Goal: Information Seeking & Learning: Learn about a topic

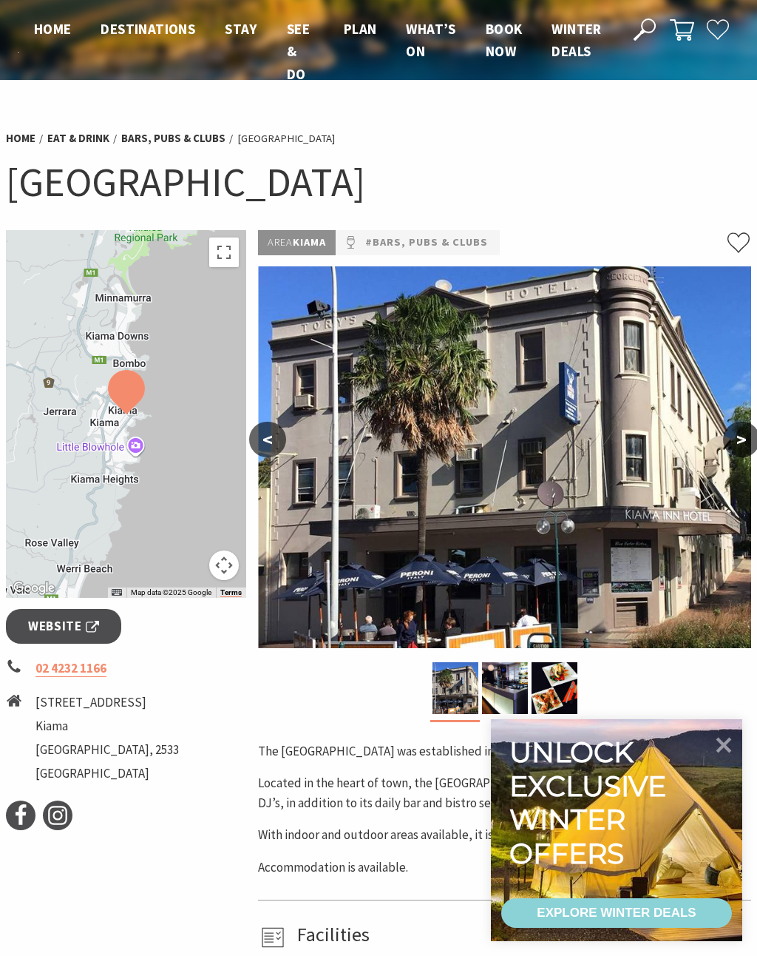
click at [656, 645] on img at bounding box center [504, 457] width 493 height 382
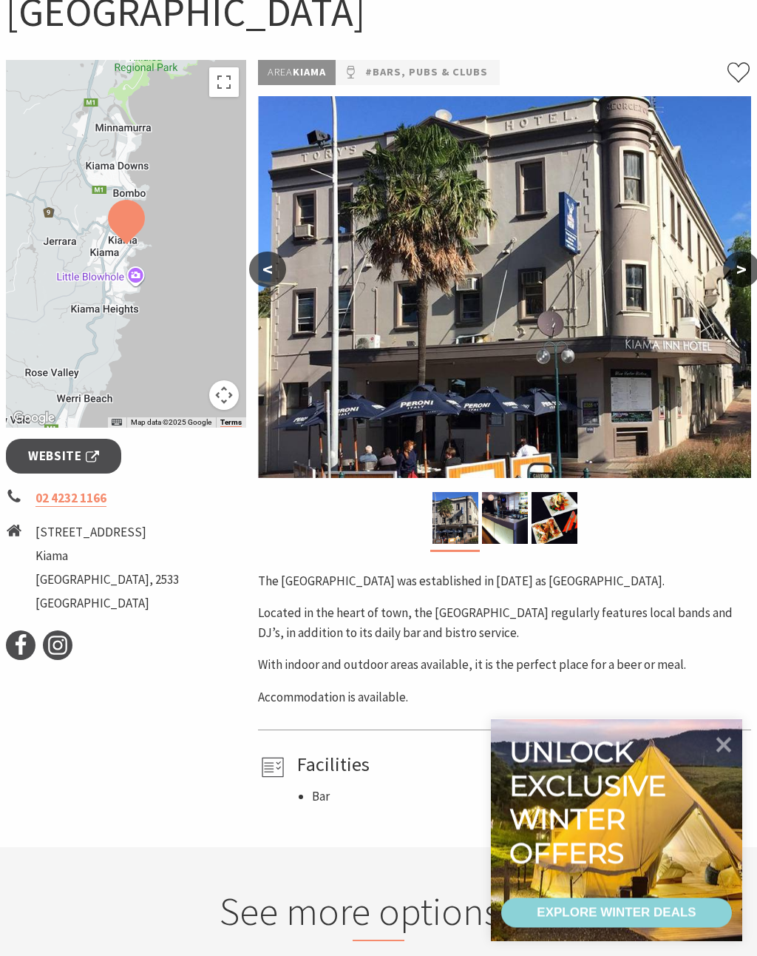
scroll to position [171, 0]
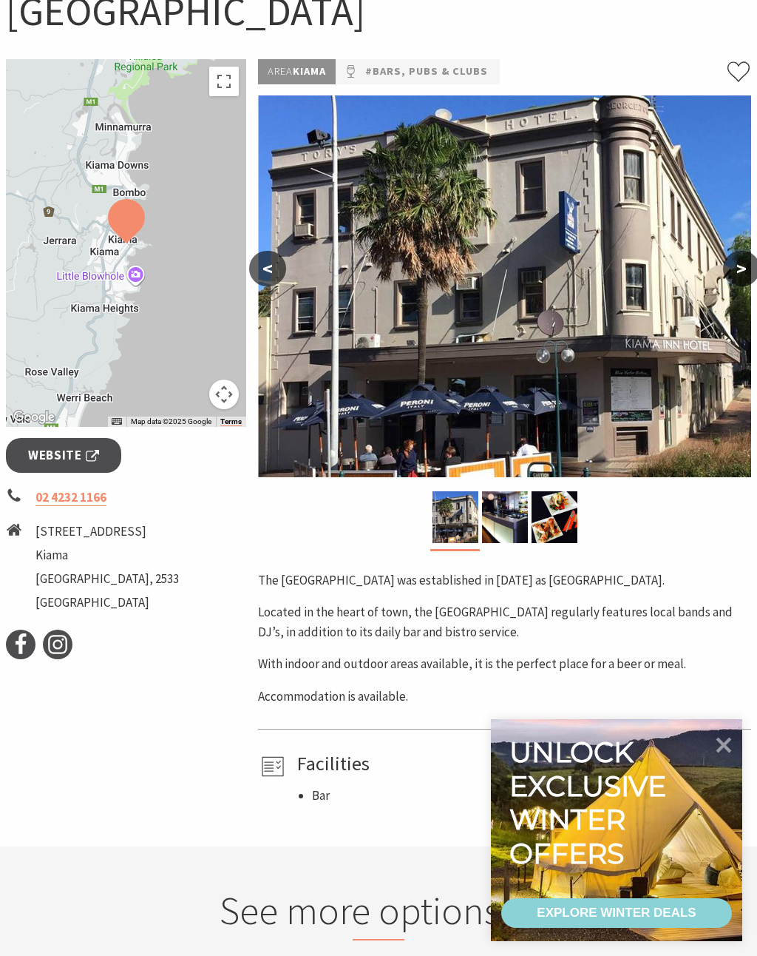
click at [737, 760] on icon at bounding box center [724, 744] width 31 height 31
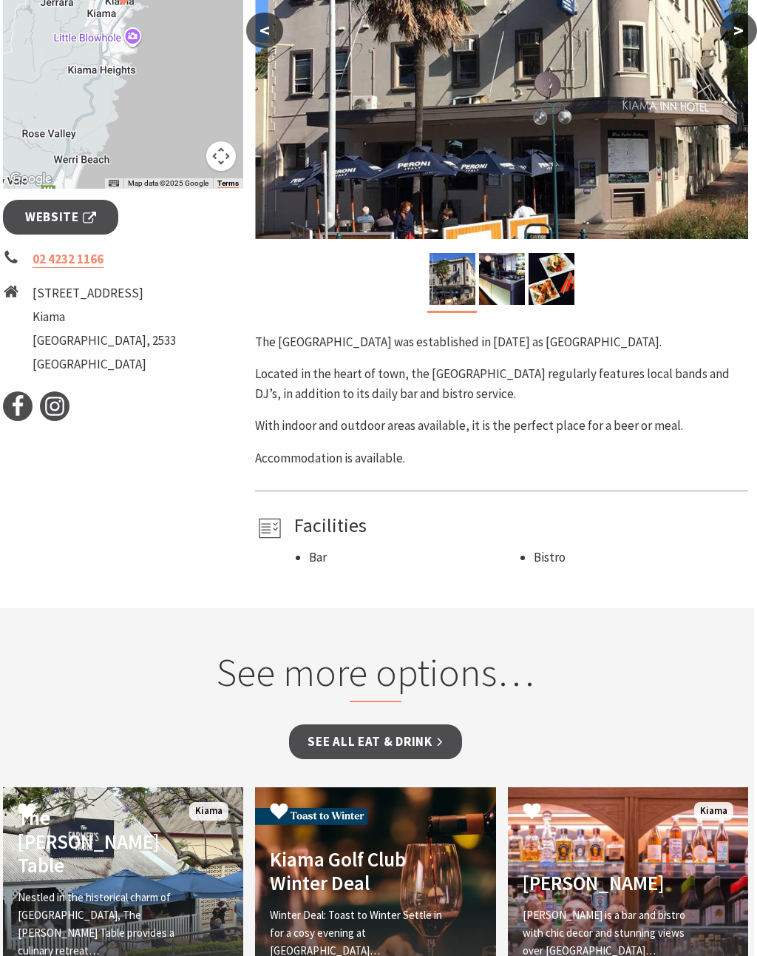
scroll to position [405, 3]
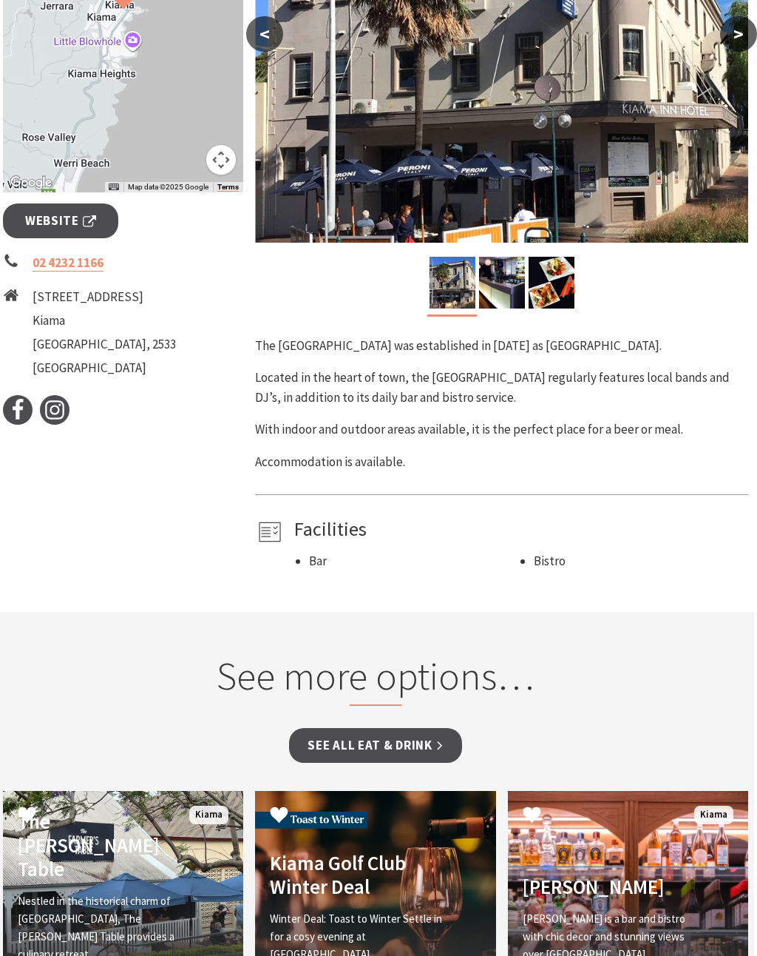
click at [538, 561] on li "Bistro" at bounding box center [638, 562] width 209 height 20
click at [356, 748] on link "See all Eat & Drink" at bounding box center [375, 745] width 172 height 35
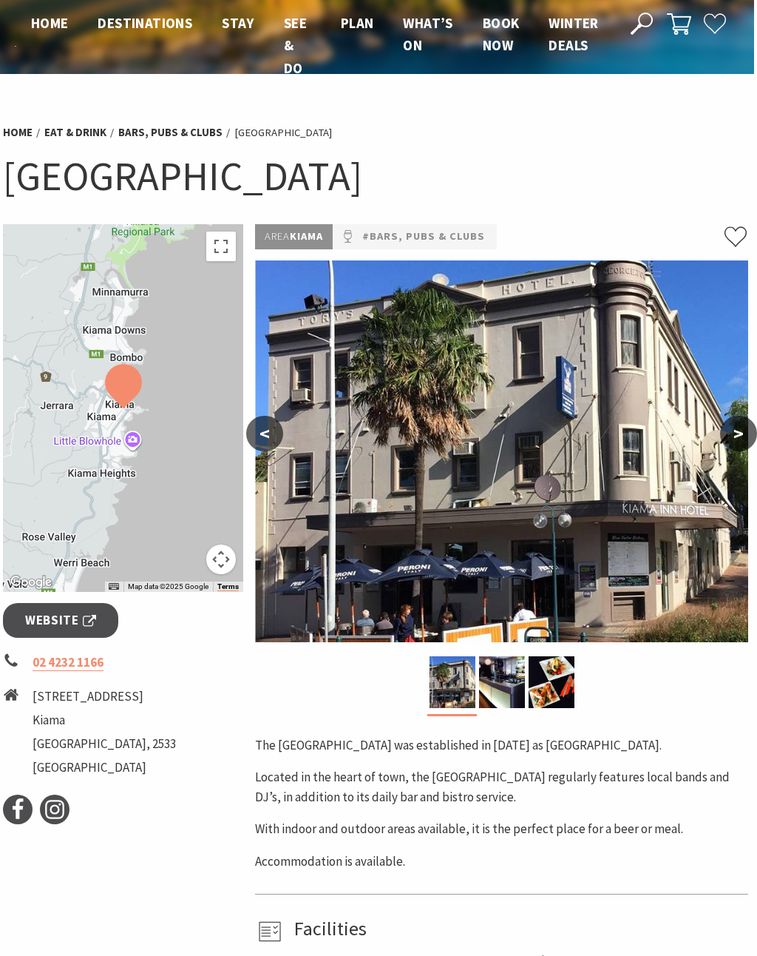
scroll to position [0, 3]
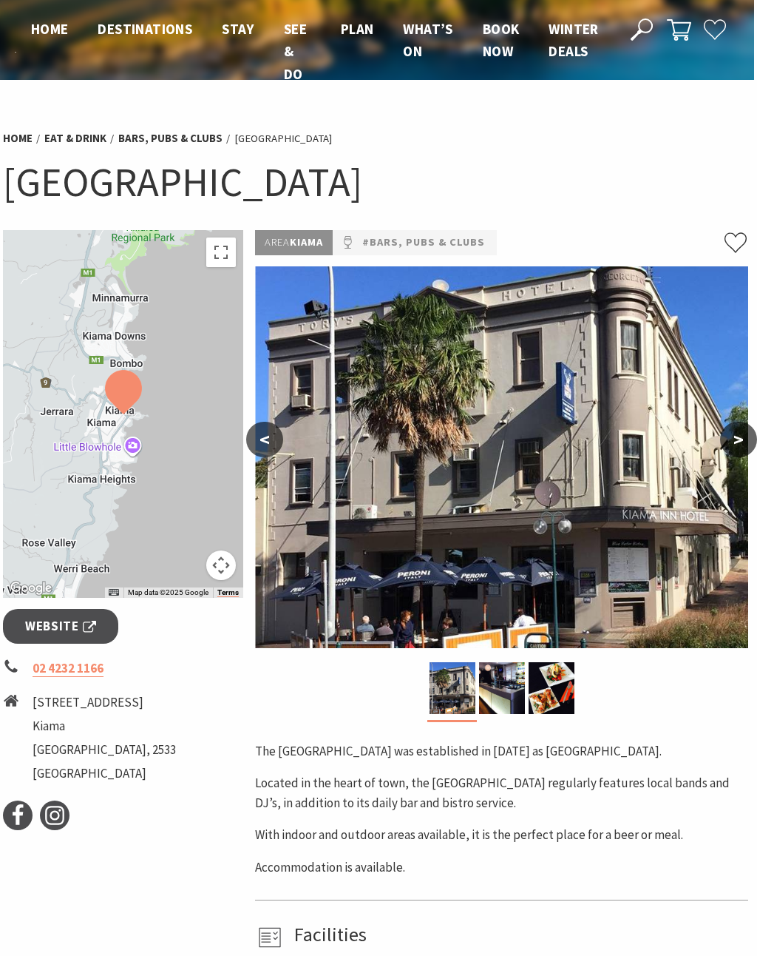
click at [50, 629] on span "Website" at bounding box center [60, 626] width 71 height 20
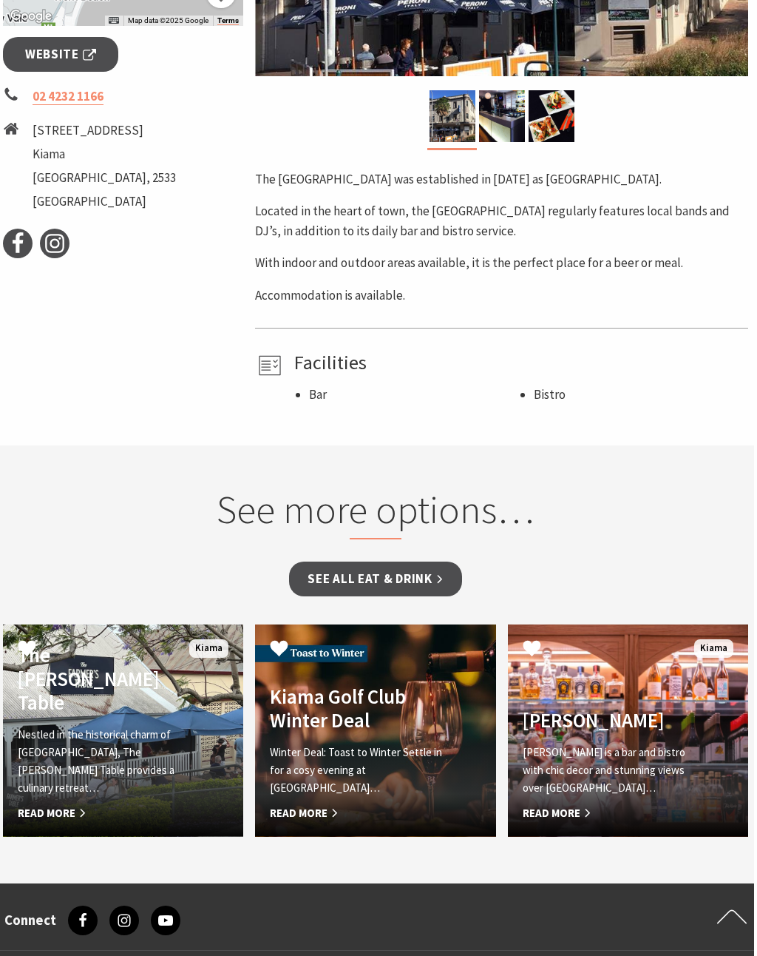
scroll to position [572, 3]
click at [57, 820] on span "Read More" at bounding box center [105, 813] width 175 height 18
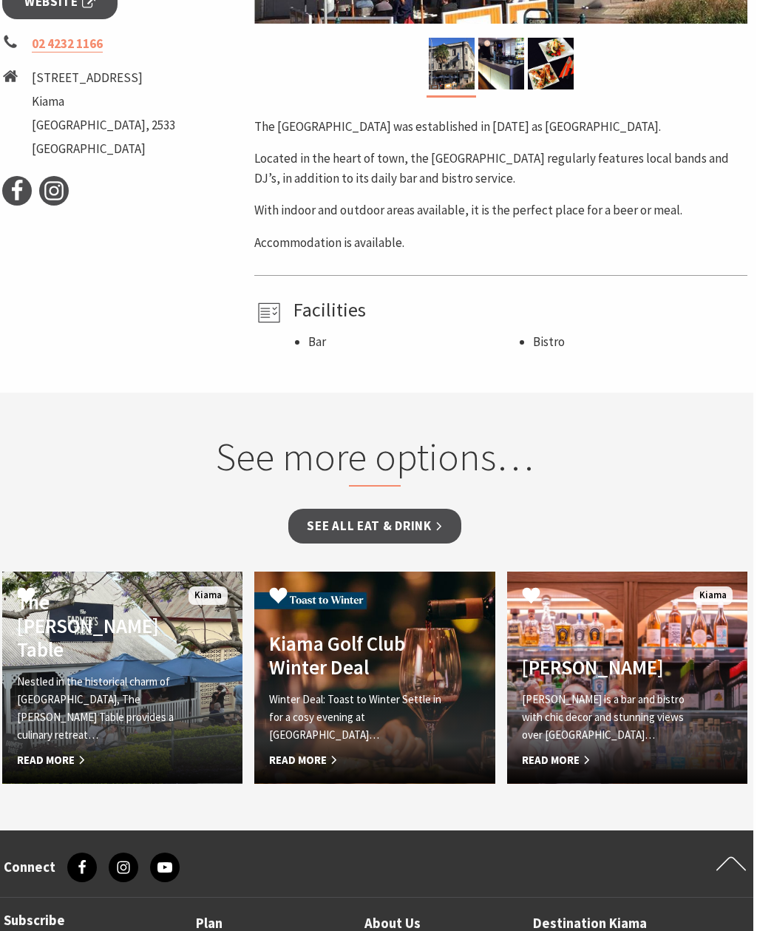
scroll to position [626, 3]
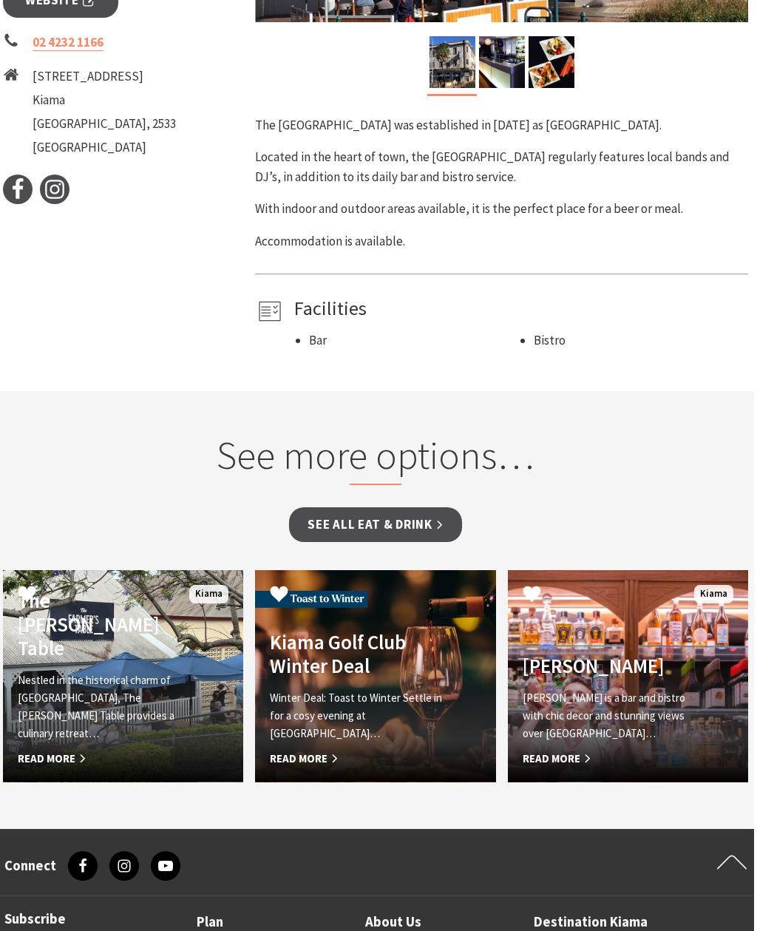
click at [593, 681] on div "Yves Yves is a bar and bistro with chic decor and stunning views over Kiama… Re…" at bounding box center [610, 710] width 205 height 113
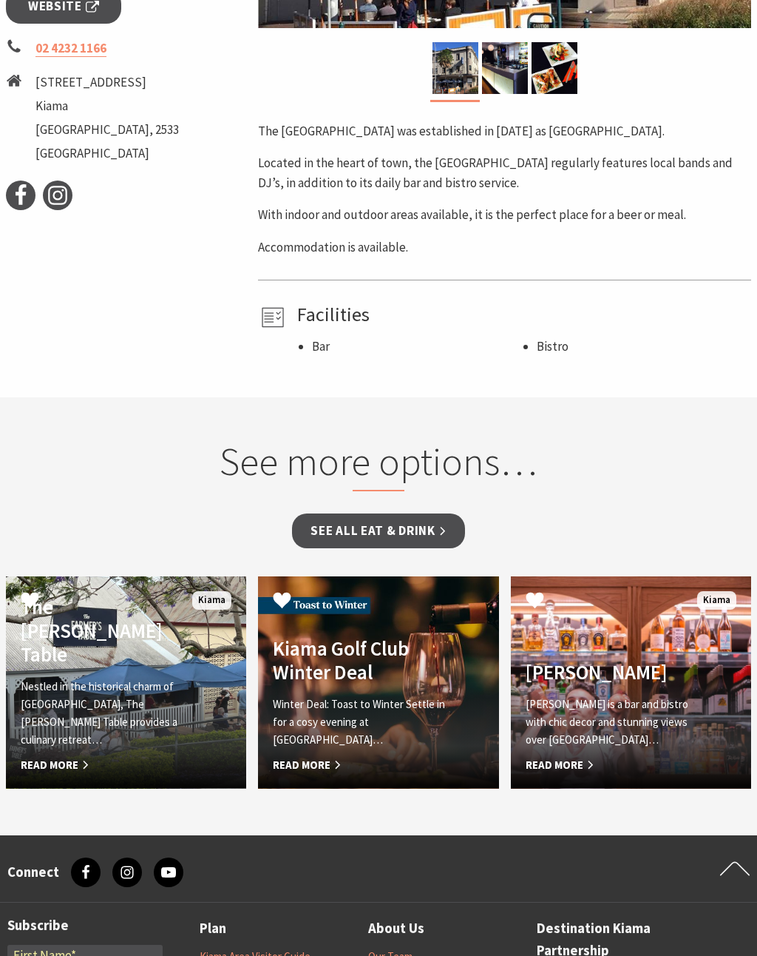
scroll to position [619, 0]
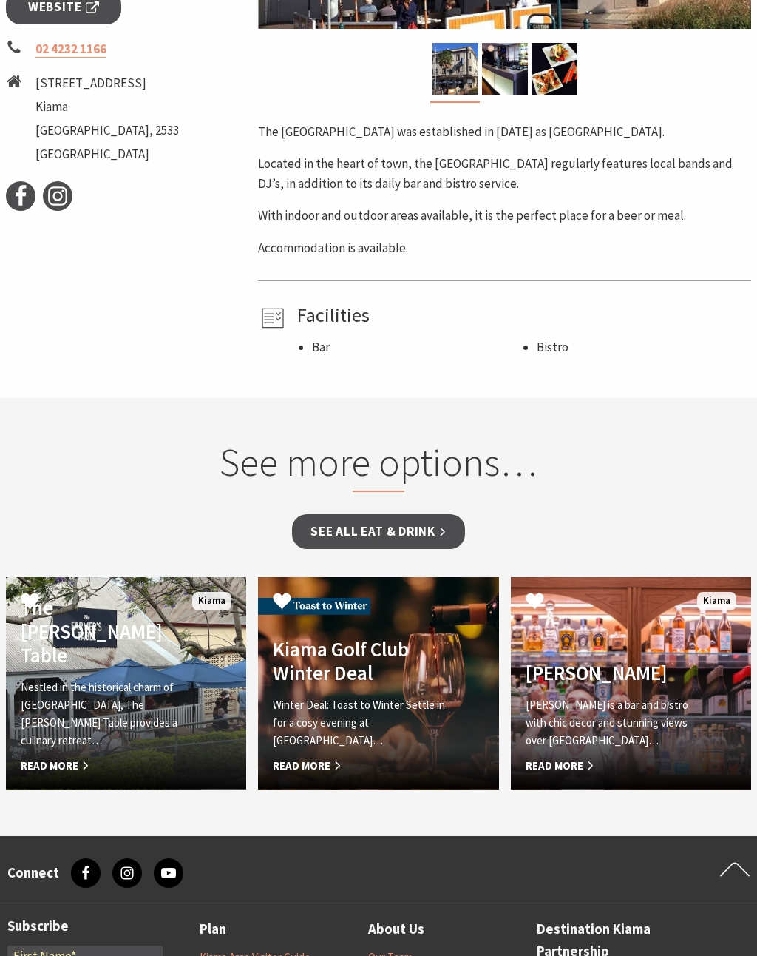
click at [354, 466] on h2 "See more options…" at bounding box center [378, 465] width 477 height 53
click at [375, 535] on link "See all Eat & Drink" at bounding box center [378, 531] width 172 height 35
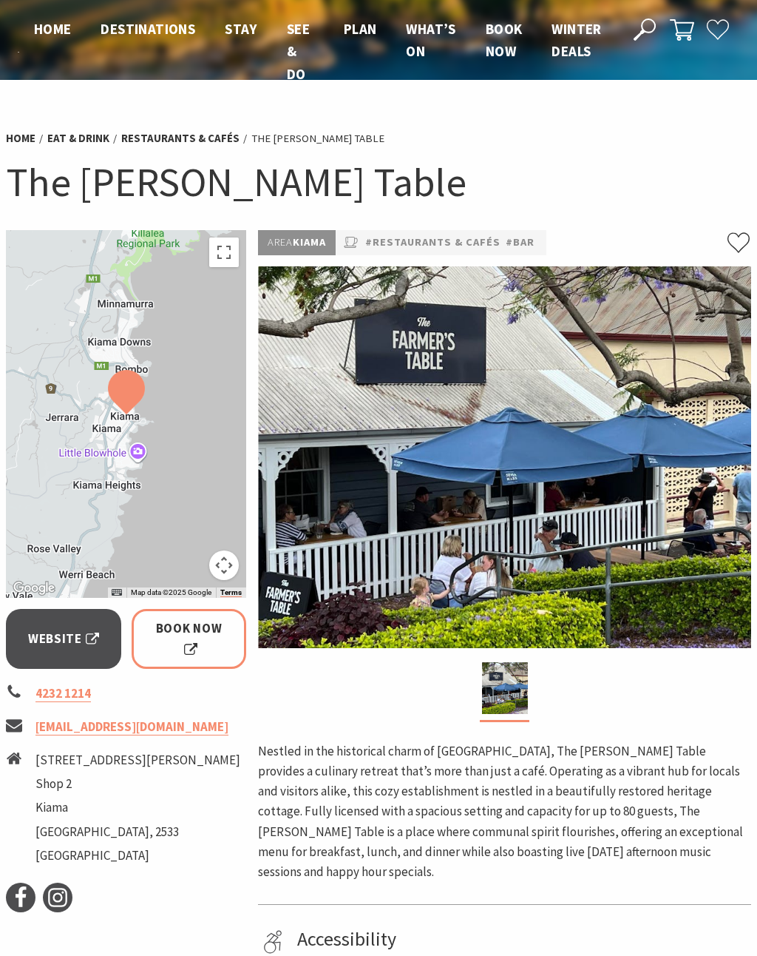
click at [76, 650] on link "Website" at bounding box center [63, 638] width 115 height 59
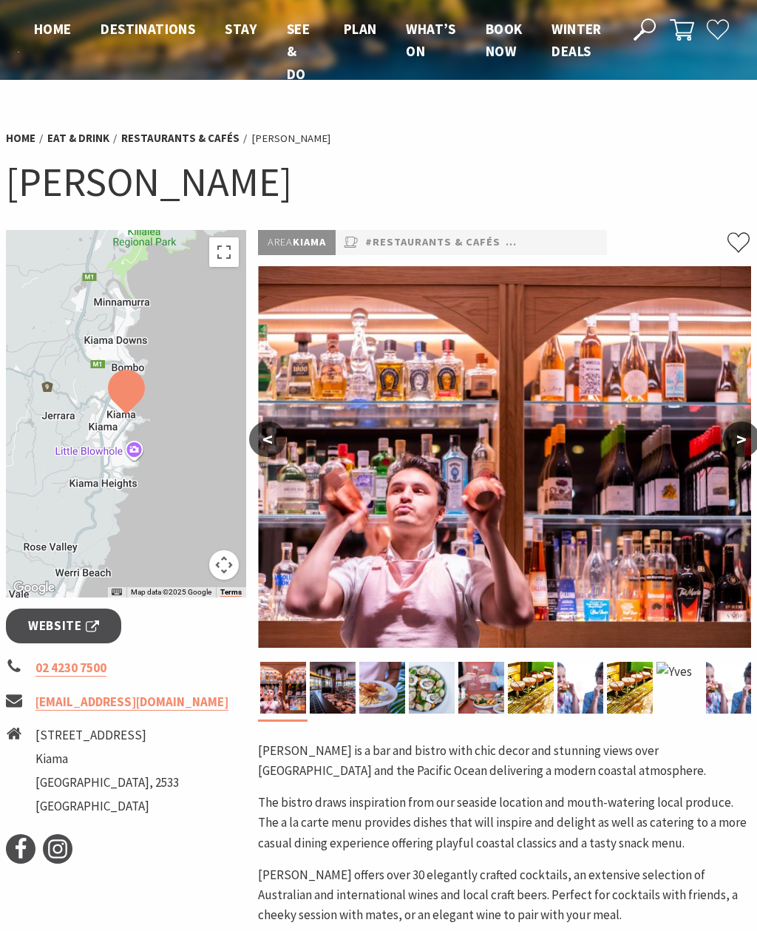
click at [50, 626] on span "Website" at bounding box center [63, 626] width 71 height 20
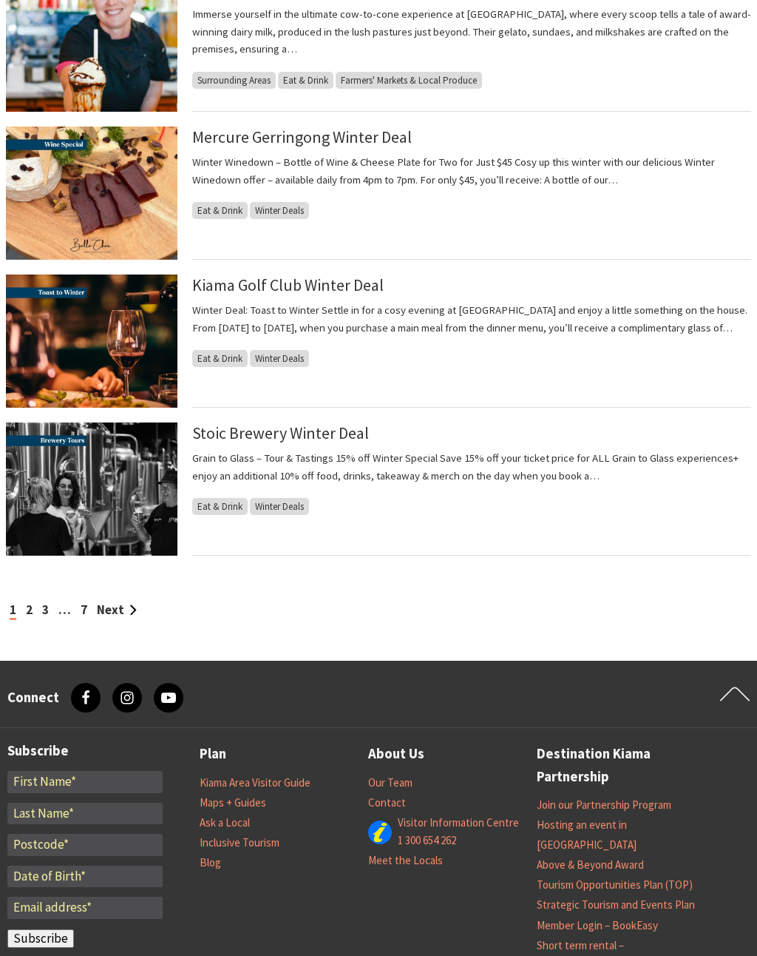
scroll to position [1289, 0]
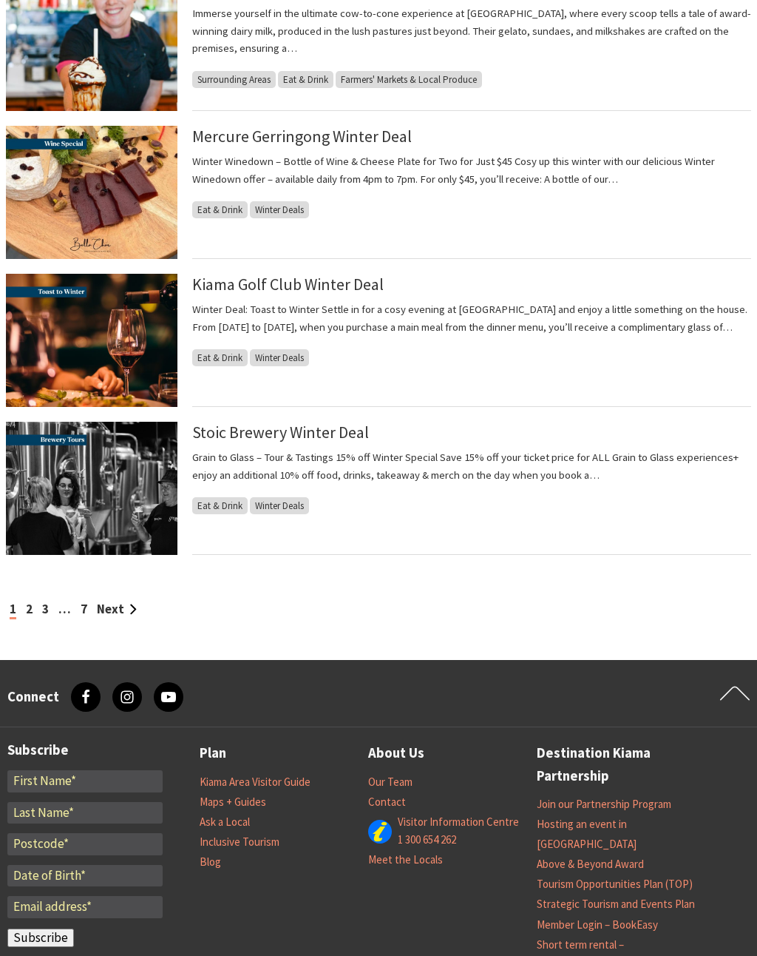
click at [111, 609] on link "Next" at bounding box center [117, 609] width 40 height 16
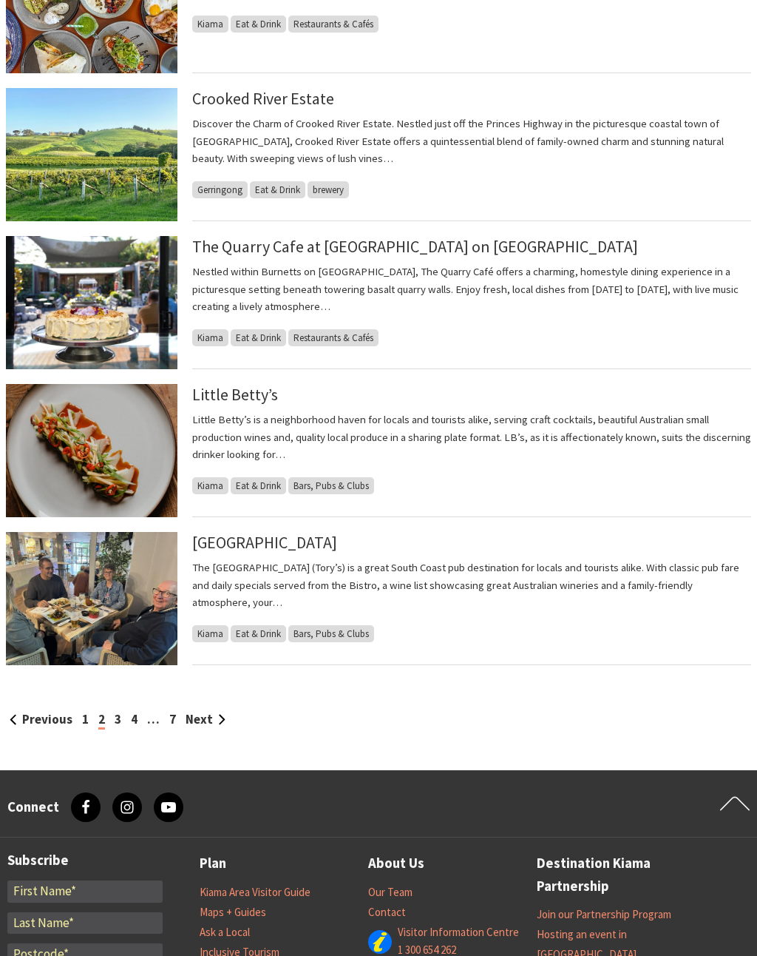
scroll to position [1180, 0]
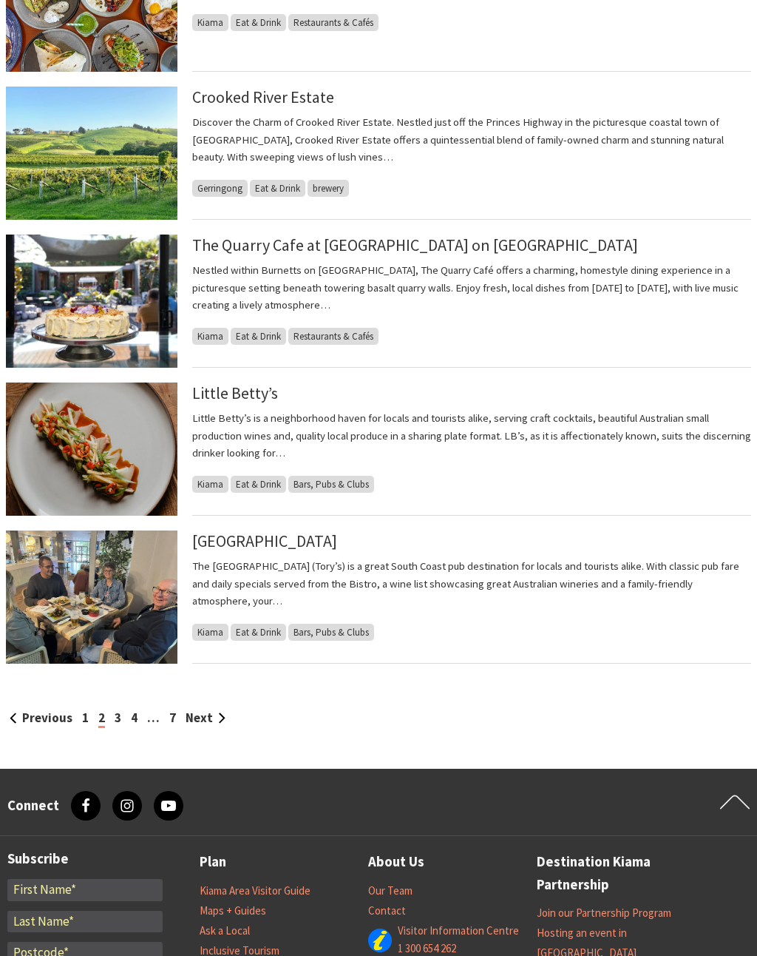
click at [260, 629] on span "Eat & Drink" at bounding box center [258, 632] width 55 height 17
click at [258, 632] on span "Eat & Drink" at bounding box center [258, 632] width 55 height 17
click at [251, 624] on span "Eat & Drink" at bounding box center [258, 632] width 55 height 17
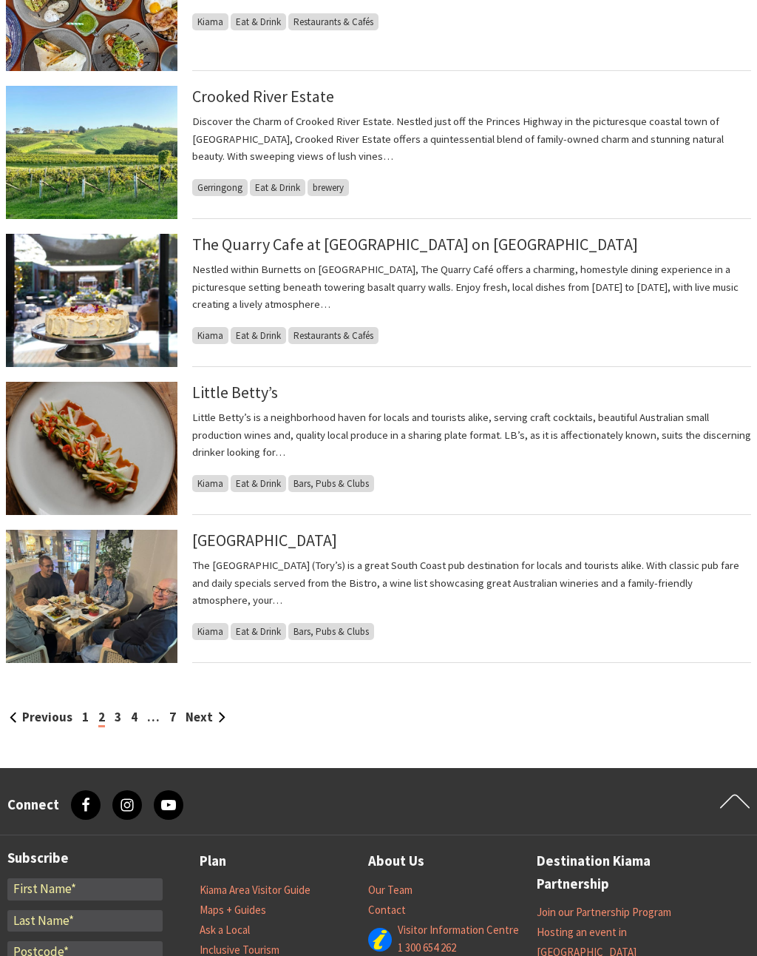
click at [255, 626] on span "Eat & Drink" at bounding box center [258, 631] width 55 height 17
click at [192, 718] on link "Next" at bounding box center [206, 717] width 40 height 16
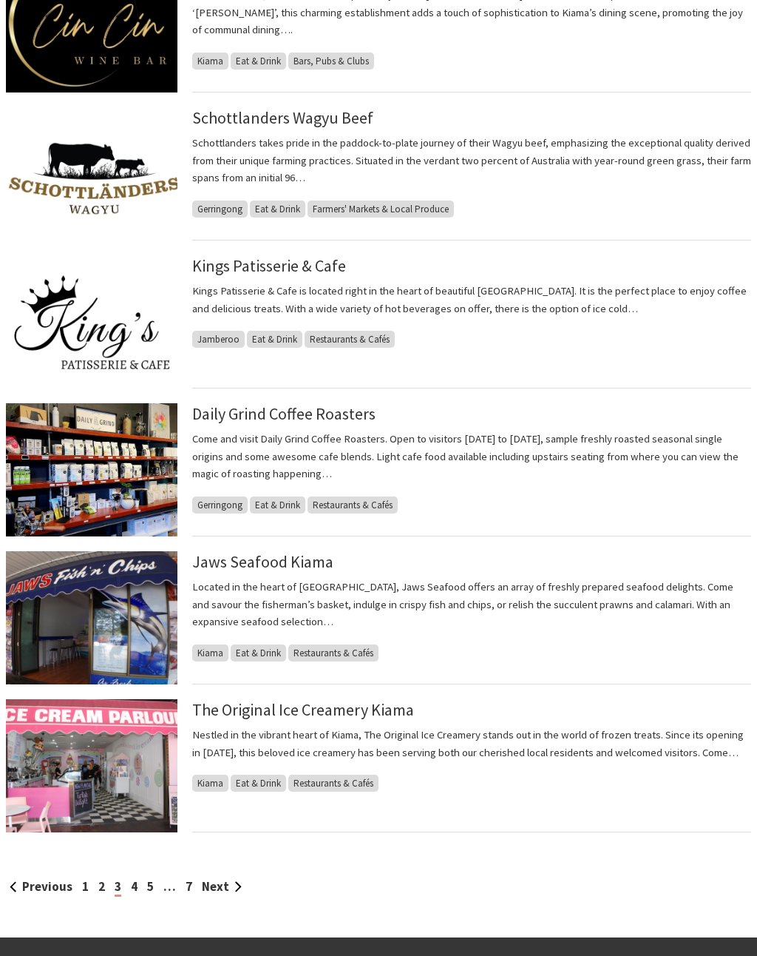
scroll to position [1013, 0]
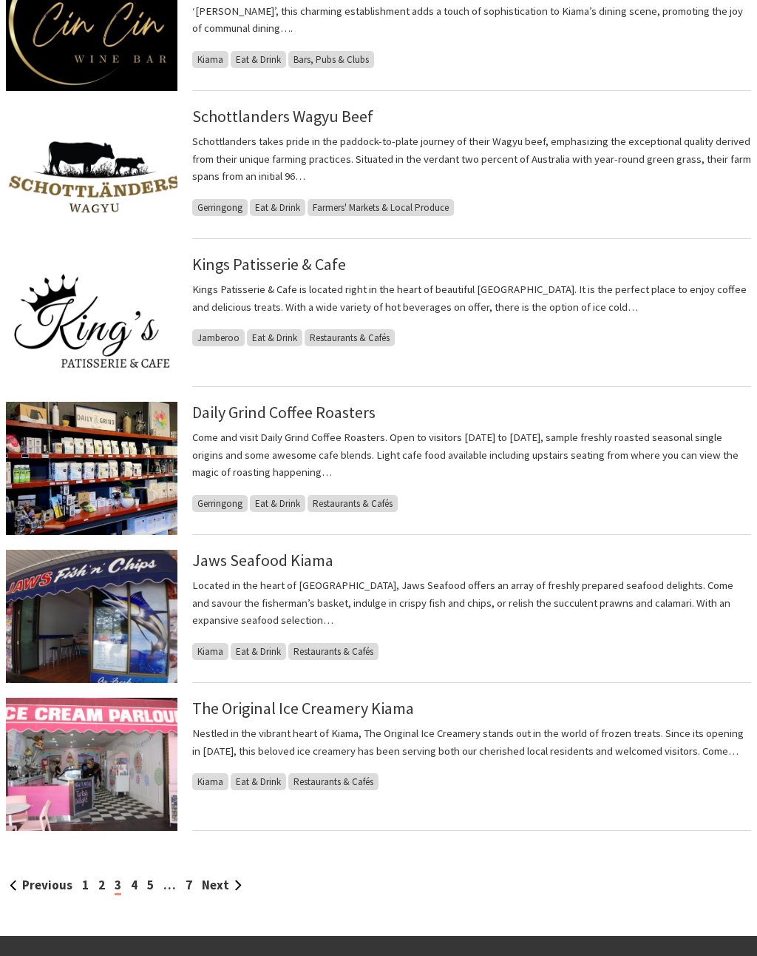
click at [206, 876] on link "Next" at bounding box center [222, 884] width 40 height 16
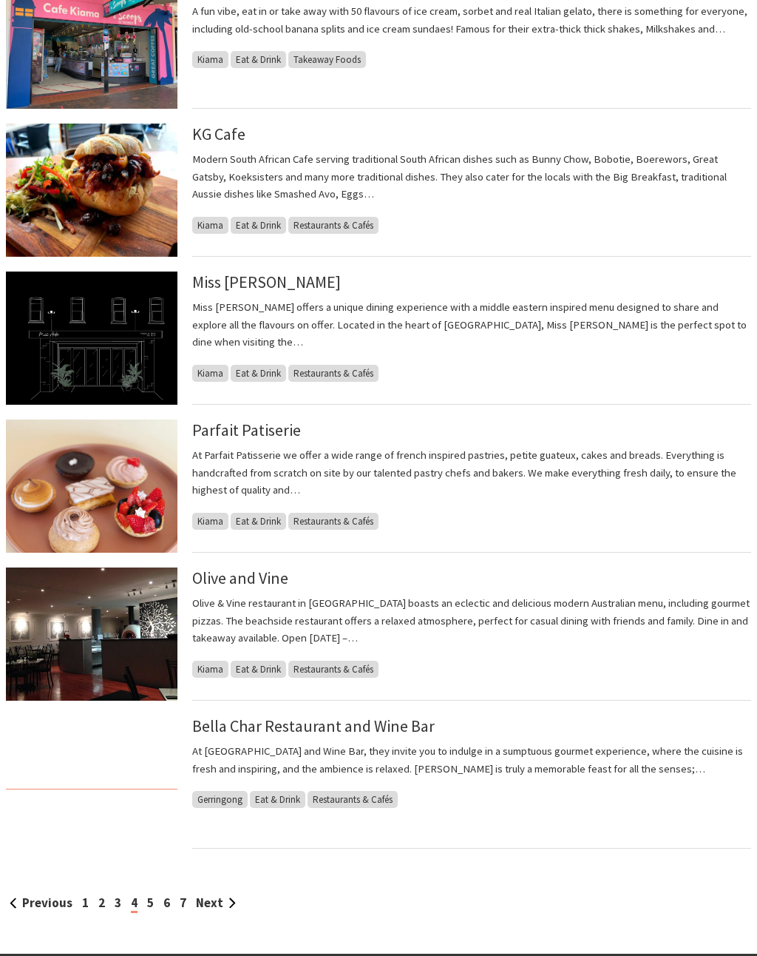
scroll to position [996, 0]
click at [85, 488] on img at bounding box center [92, 485] width 172 height 133
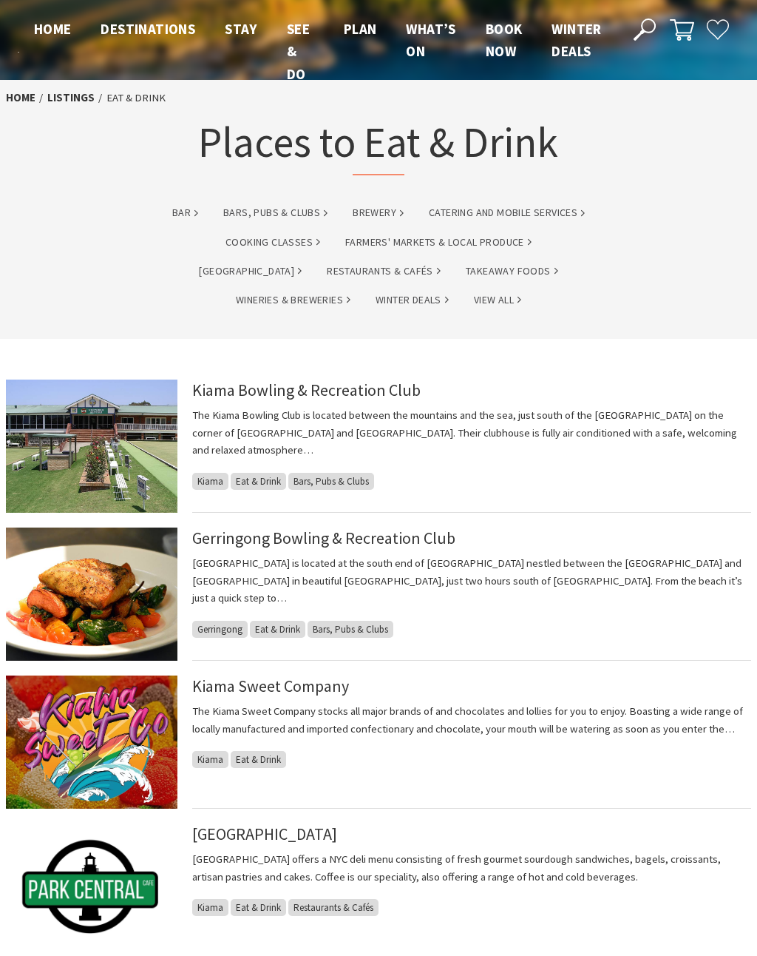
scroll to position [1019, 0]
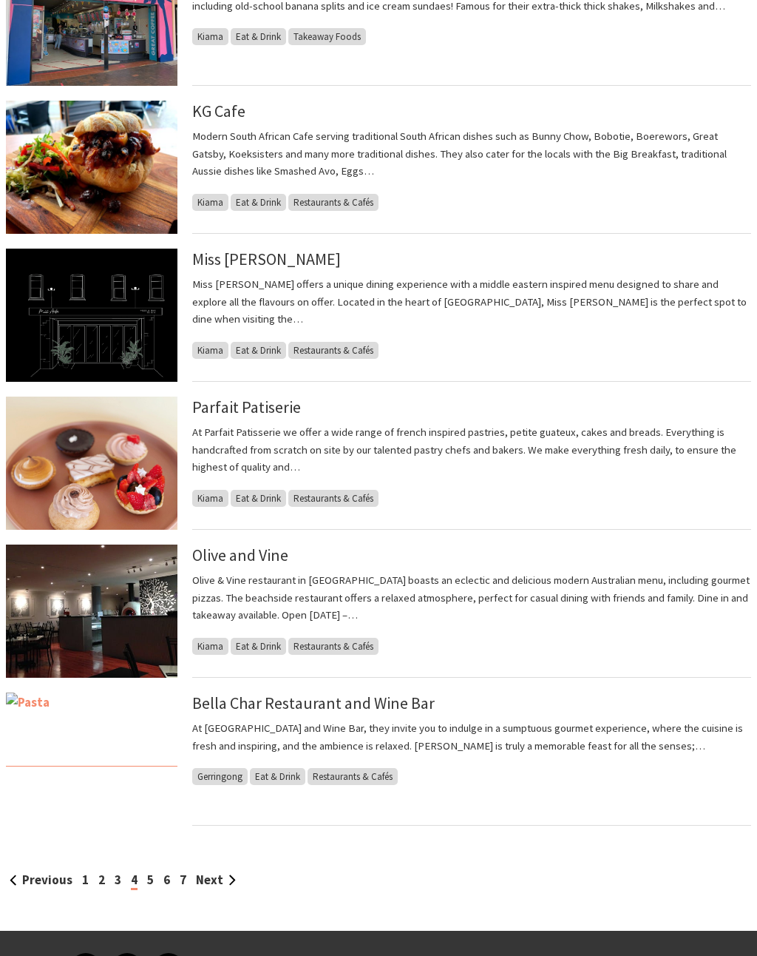
click at [93, 611] on img at bounding box center [92, 610] width 172 height 133
click at [198, 876] on link "Next" at bounding box center [216, 879] width 40 height 16
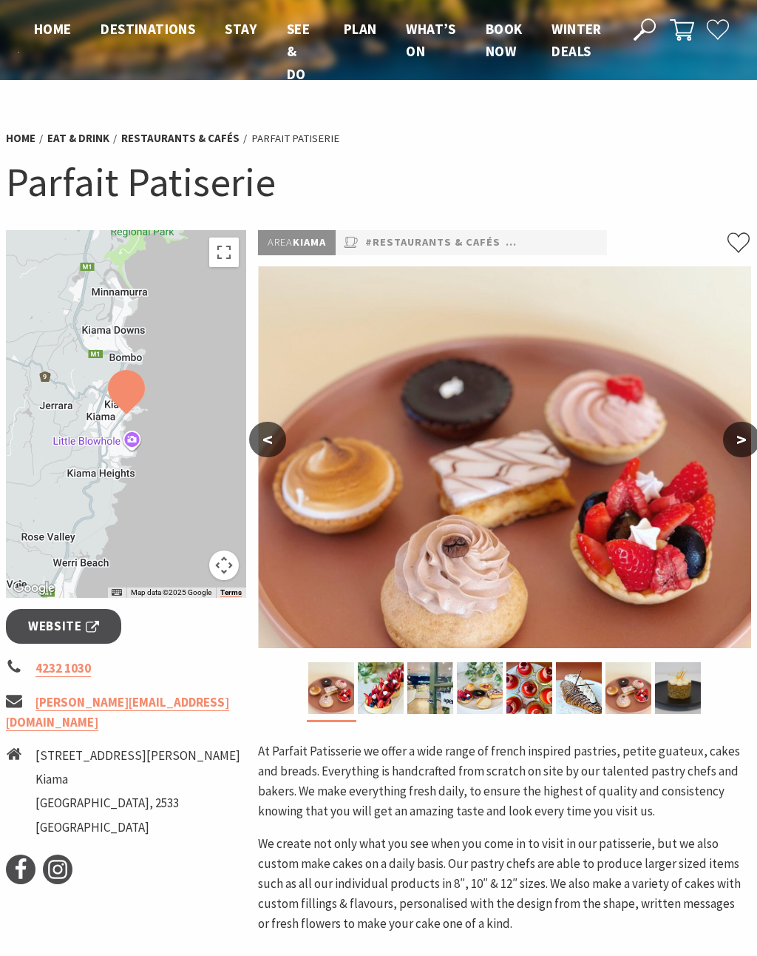
click at [70, 625] on span "Website" at bounding box center [63, 626] width 71 height 20
click at [55, 631] on span "Website" at bounding box center [63, 626] width 71 height 20
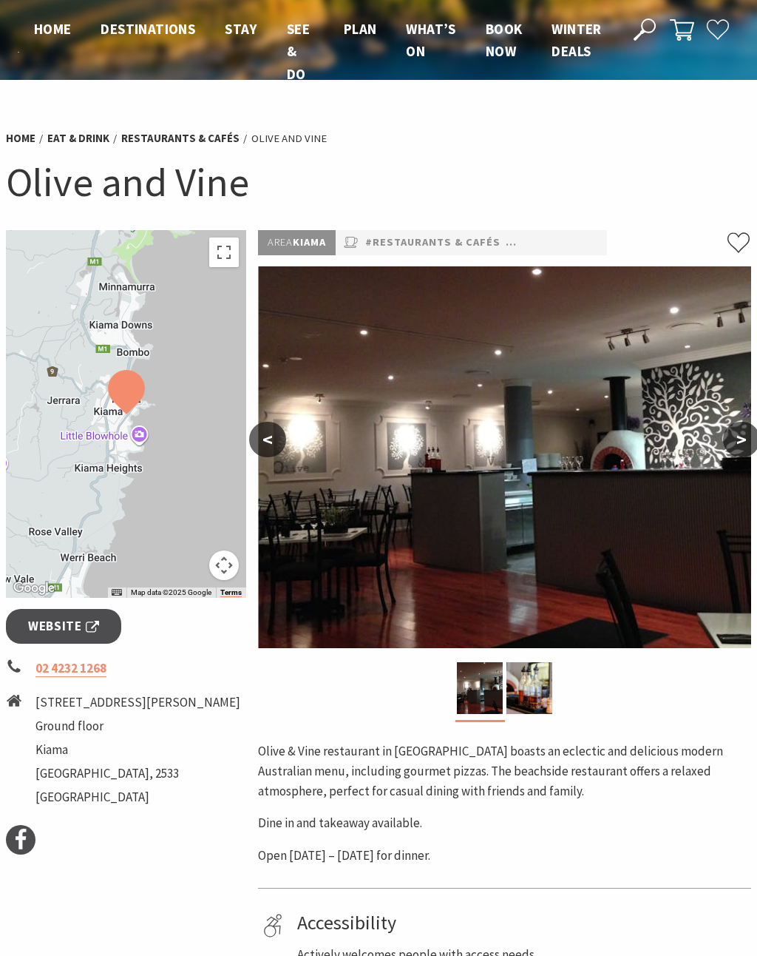
click at [65, 627] on span "Website" at bounding box center [63, 626] width 71 height 20
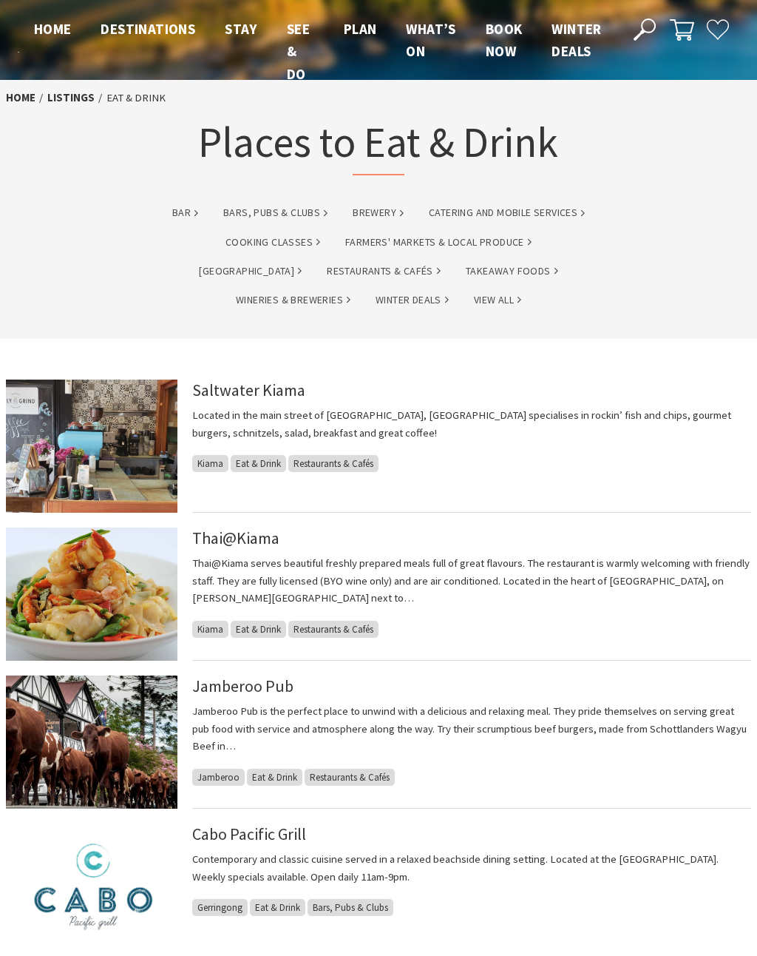
click at [98, 433] on img at bounding box center [92, 445] width 172 height 133
click at [92, 746] on img at bounding box center [92, 741] width 172 height 133
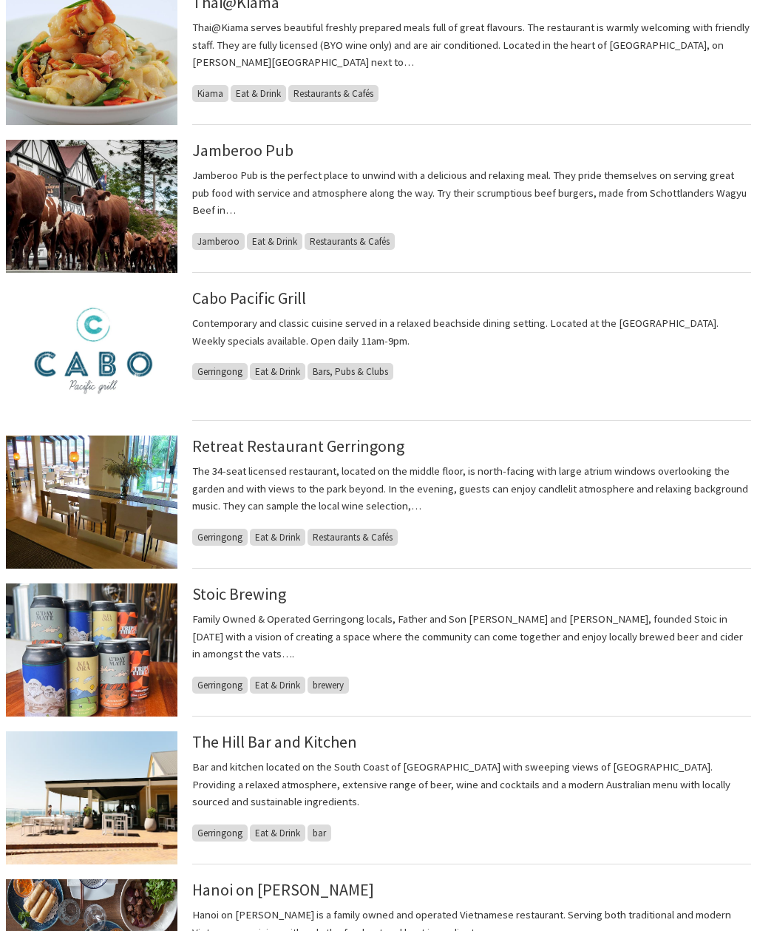
scroll to position [537, 0]
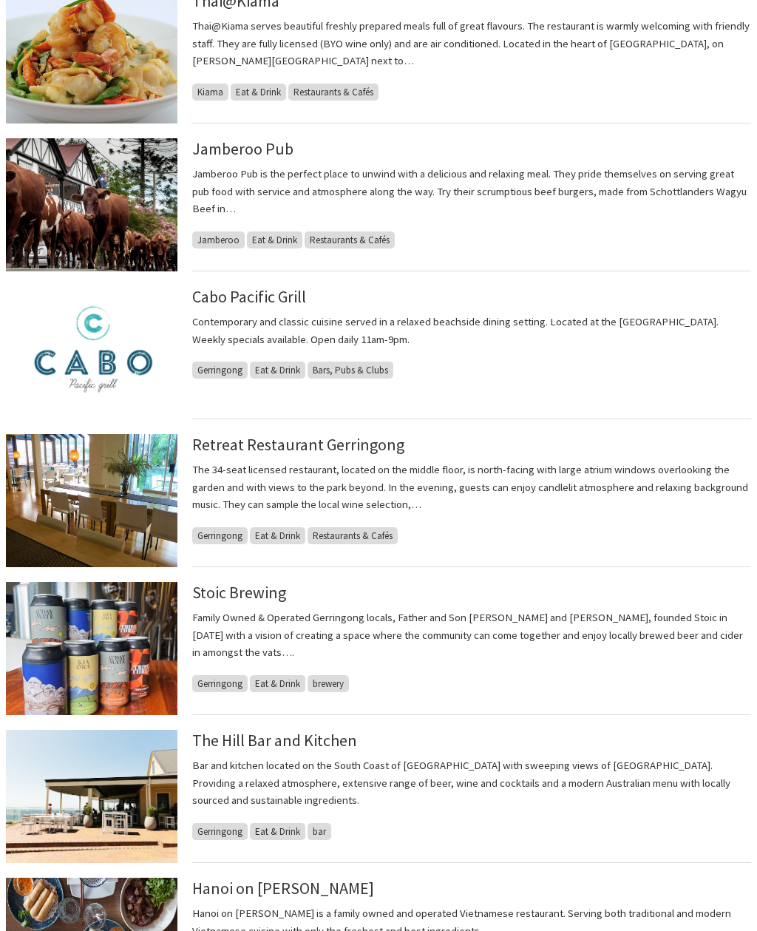
click at [83, 658] on img at bounding box center [92, 648] width 172 height 133
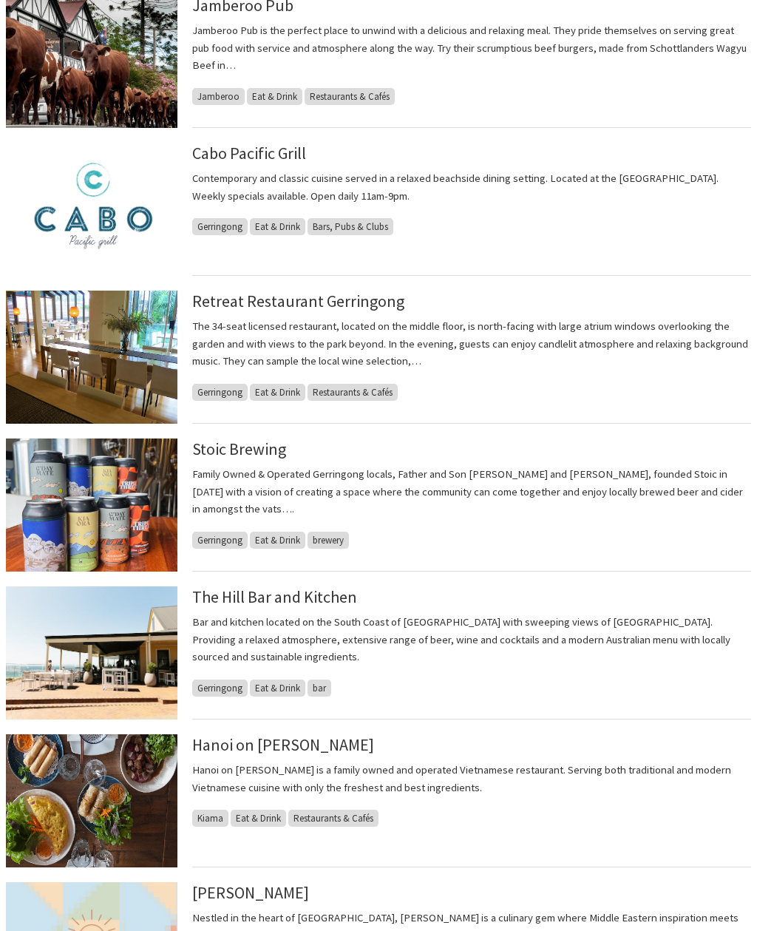
scroll to position [677, 0]
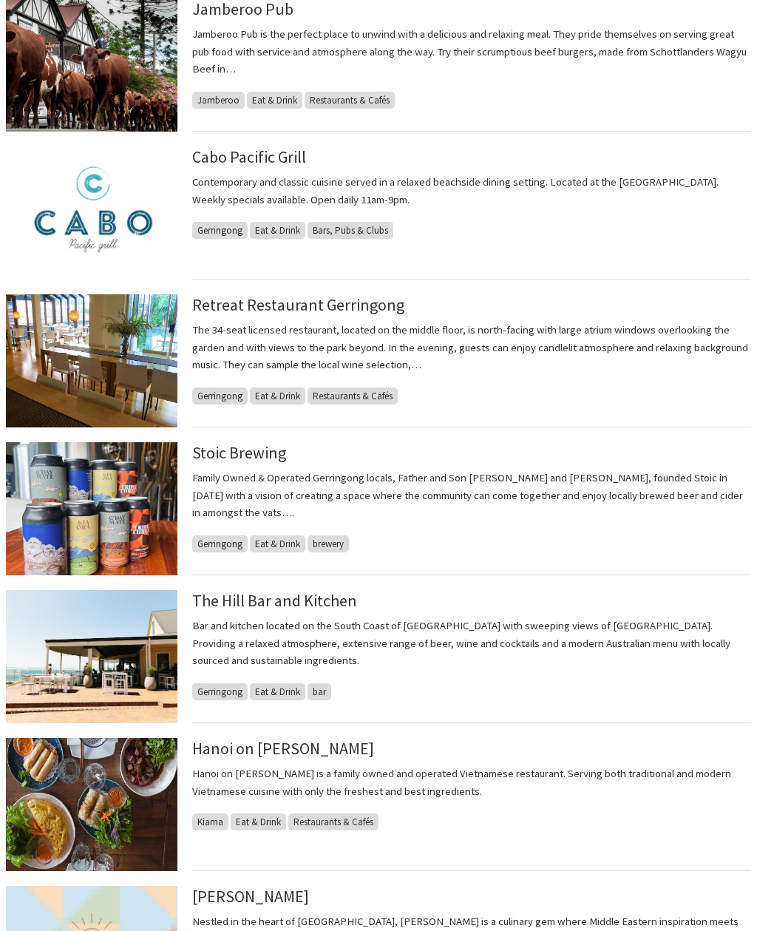
click at [84, 661] on img at bounding box center [92, 656] width 172 height 133
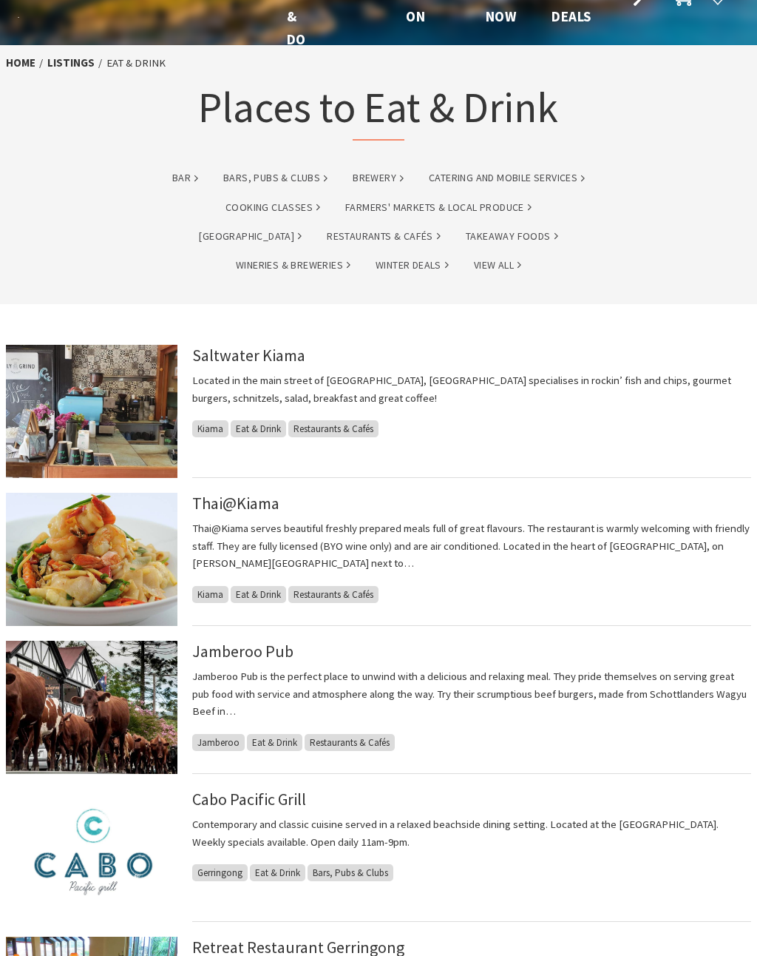
scroll to position [0, 0]
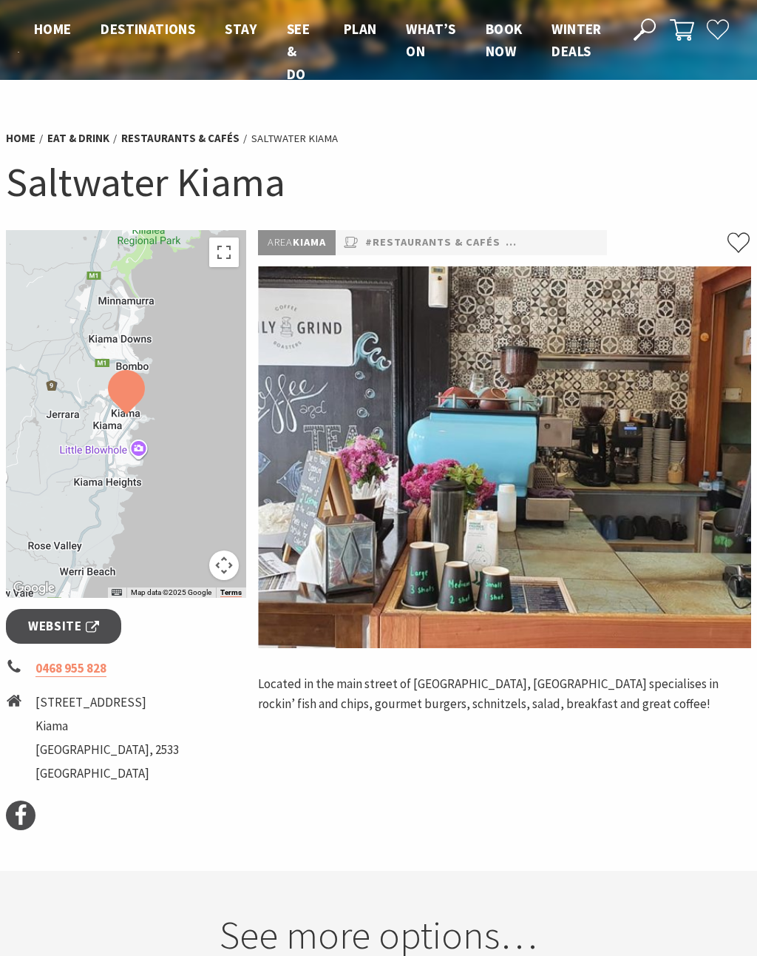
click at [68, 634] on span "Website" at bounding box center [63, 626] width 71 height 20
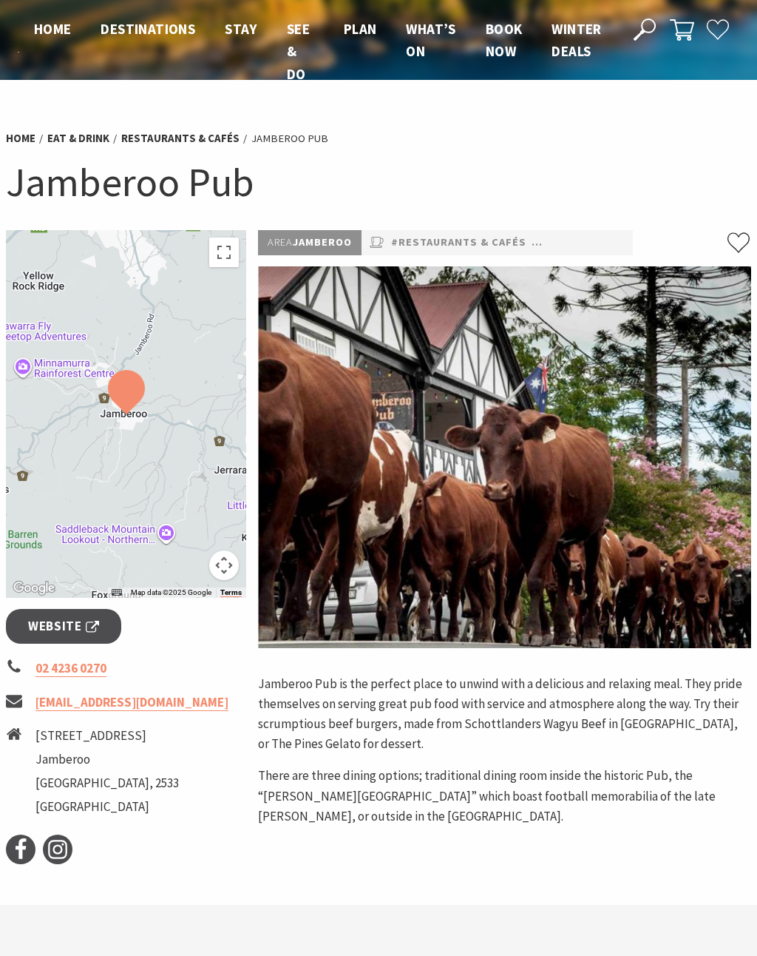
click at [57, 624] on span "Website" at bounding box center [63, 626] width 71 height 20
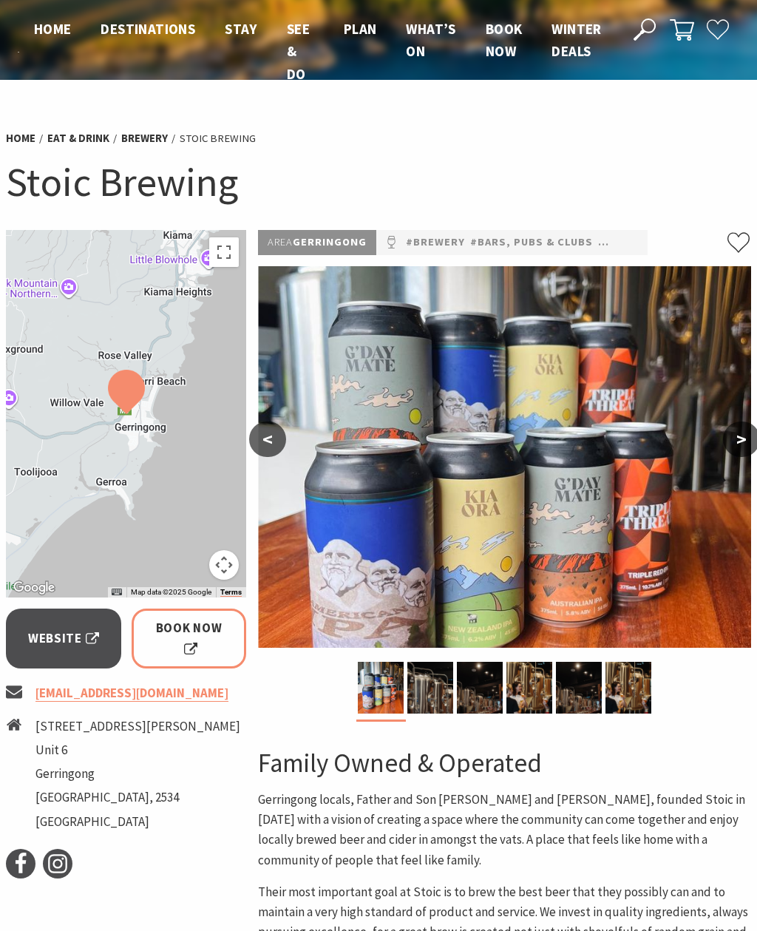
click at [61, 633] on span "Website" at bounding box center [63, 639] width 71 height 20
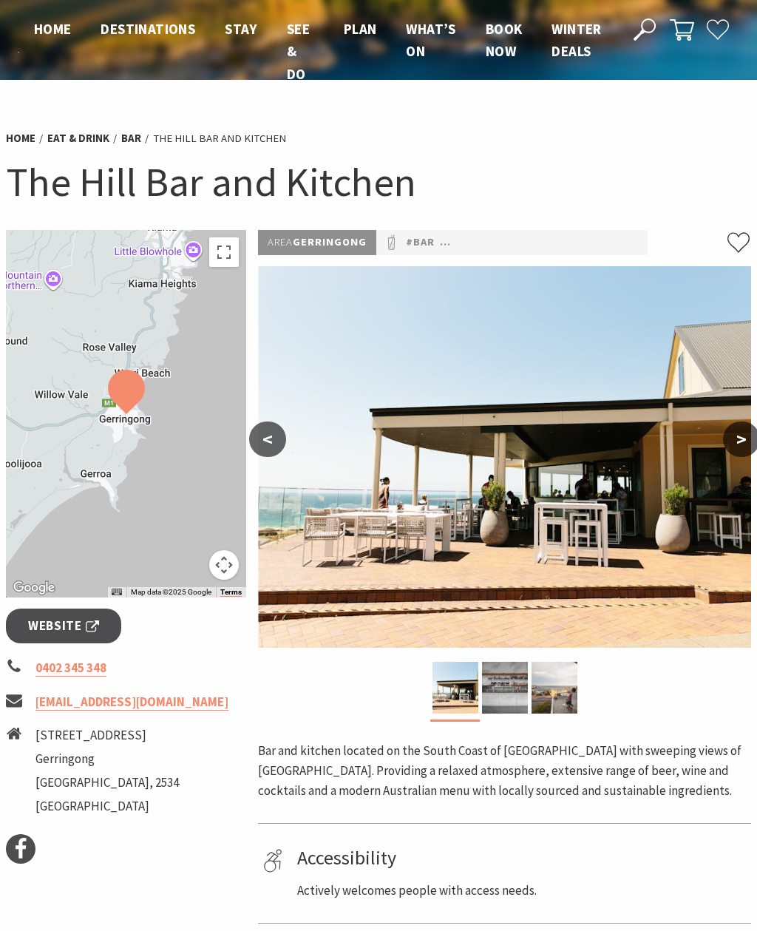
click at [62, 632] on span "Website" at bounding box center [63, 626] width 71 height 20
